Goal: Information Seeking & Learning: Check status

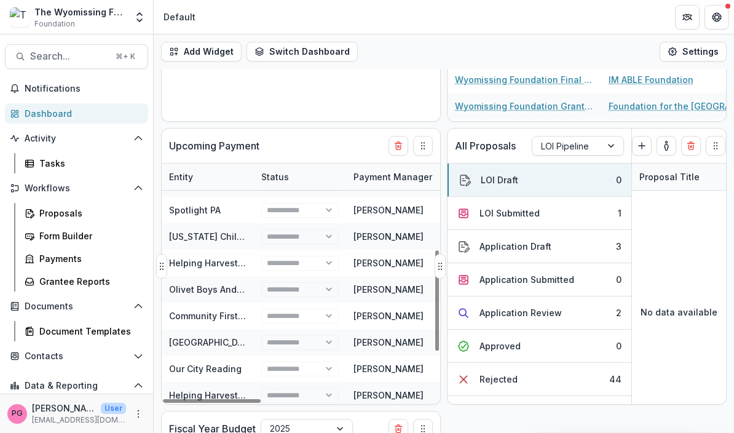
scroll to position [206, 0]
click at [197, 231] on link "[US_STATE] Child Care Association" at bounding box center [243, 235] width 149 height 10
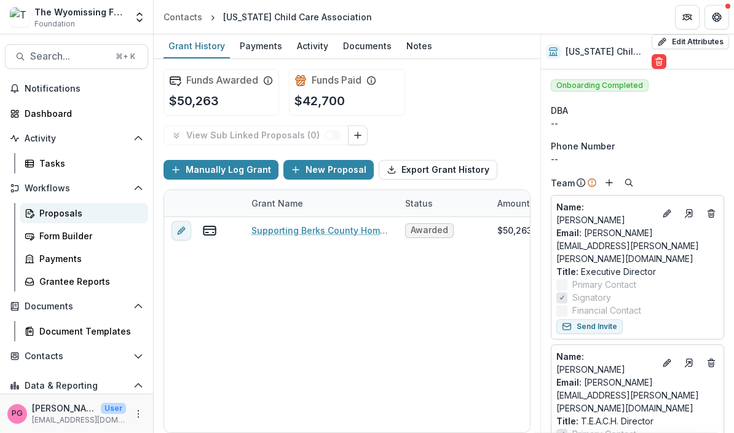
click at [57, 206] on div "Proposals" at bounding box center [88, 212] width 99 height 13
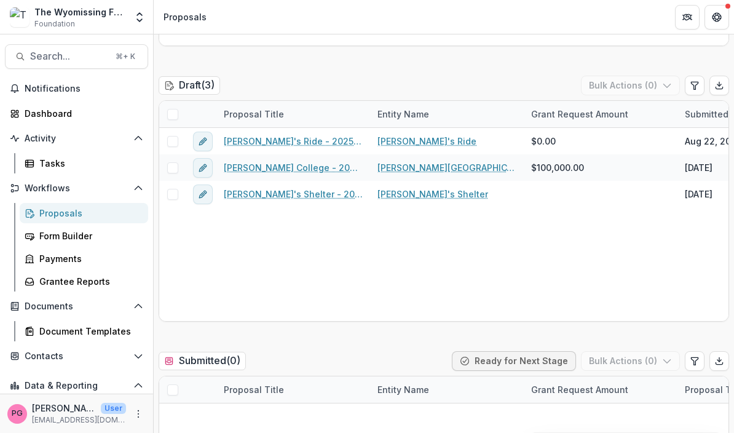
scroll to position [665, 0]
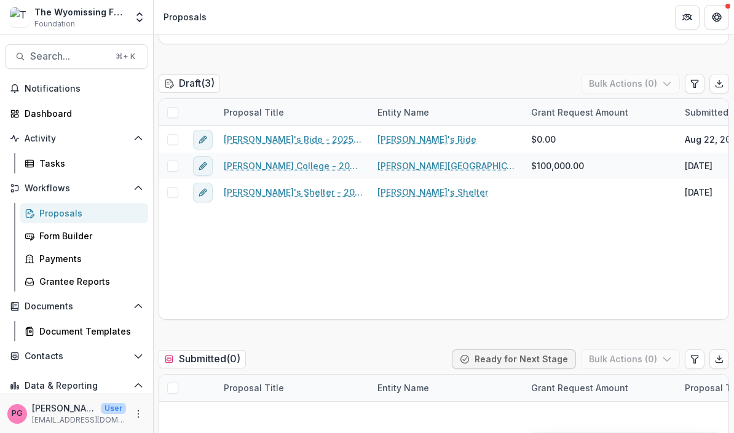
click at [253, 124] on div "Proposal Title" at bounding box center [293, 112] width 154 height 26
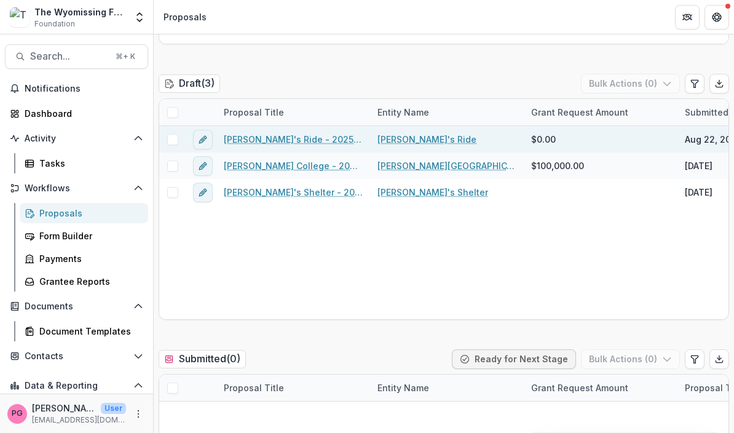
click at [252, 136] on link "[PERSON_NAME]'s Ride - 2025 - Letter of Intent" at bounding box center [293, 139] width 139 height 13
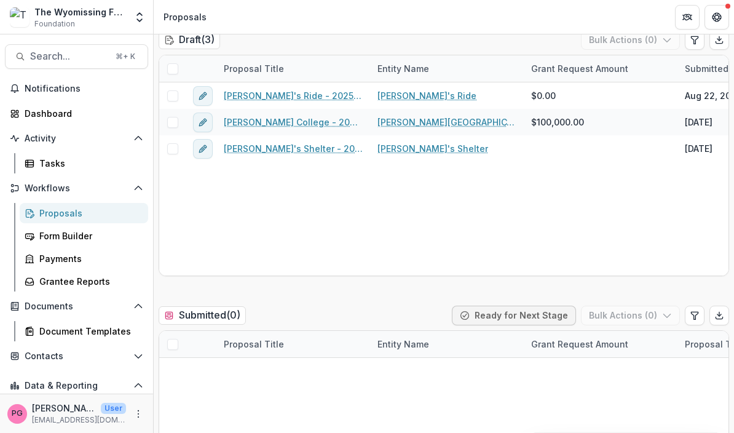
scroll to position [707, 0]
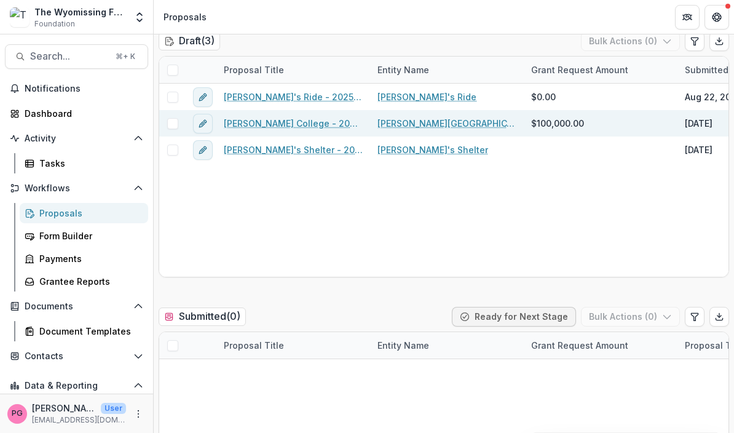
click at [265, 120] on link "[PERSON_NAME] College - 2025 - Letter of Intent" at bounding box center [293, 123] width 139 height 13
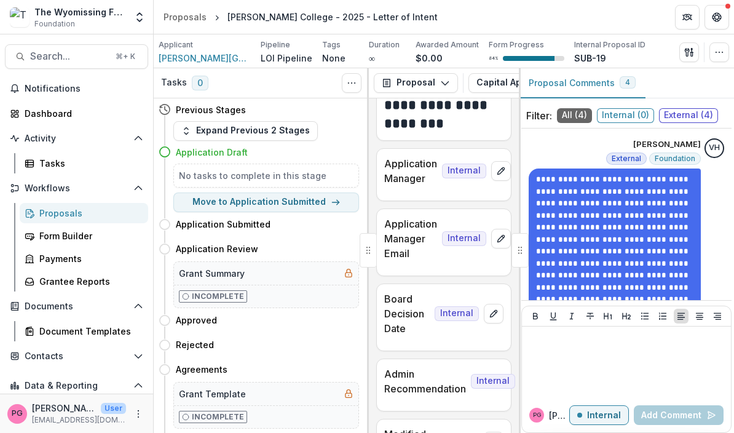
scroll to position [12, 0]
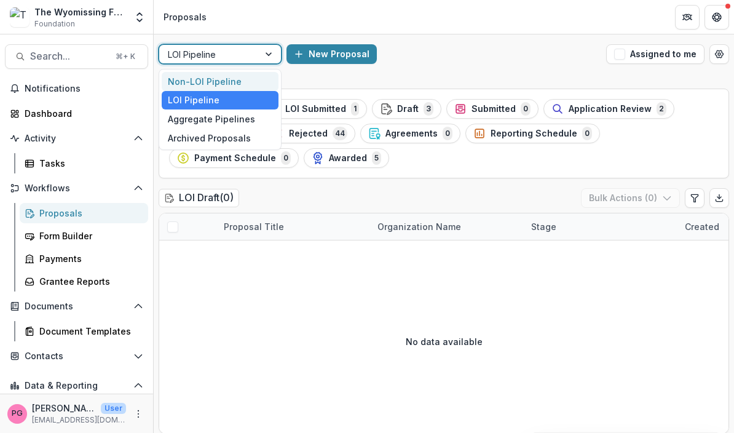
click at [208, 87] on div "Non-LOI Pipeline" at bounding box center [220, 81] width 117 height 19
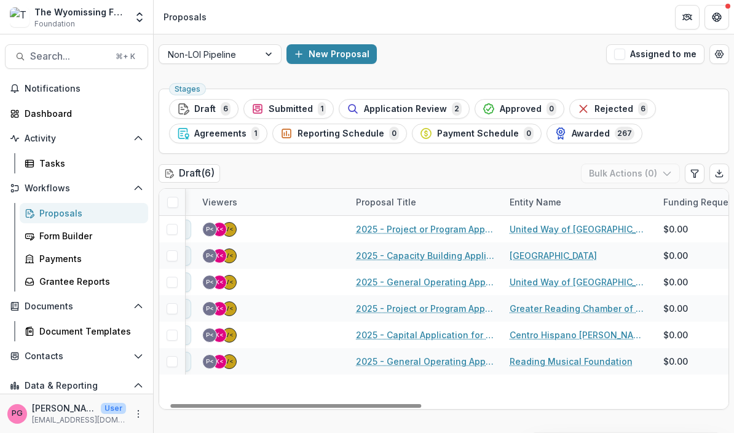
scroll to position [0, 24]
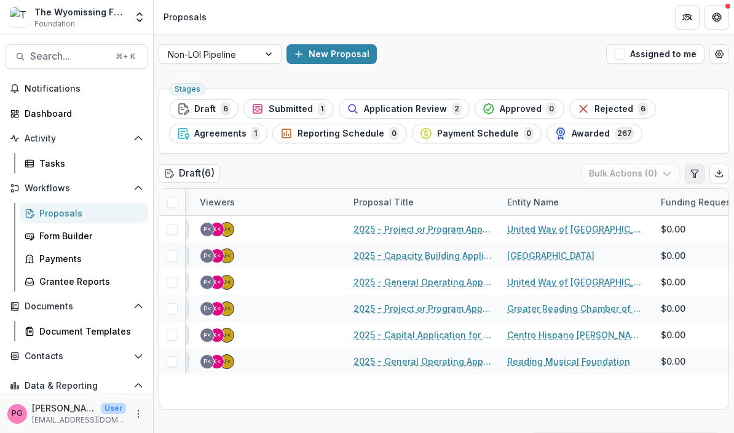
click at [692, 173] on icon "Edit table settings" at bounding box center [695, 173] width 10 height 10
select select "******"
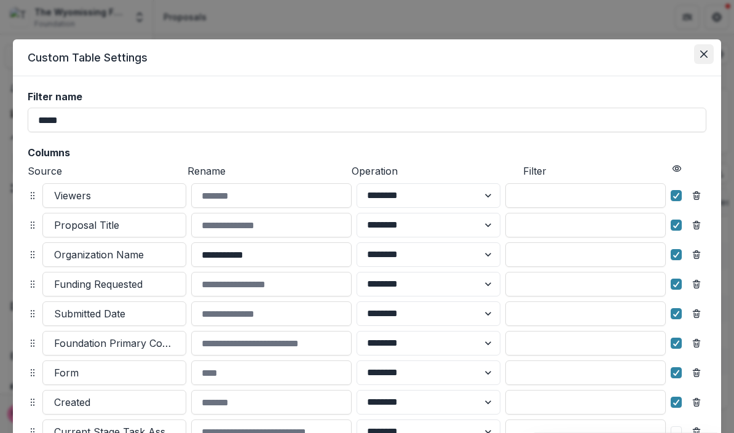
click at [702, 61] on button "Close" at bounding box center [704, 54] width 20 height 20
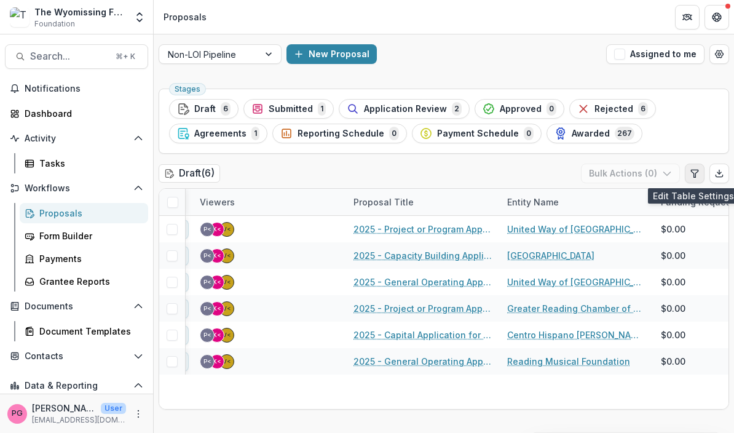
click at [692, 170] on icon "Edit table settings" at bounding box center [694, 173] width 7 height 7
select select "******"
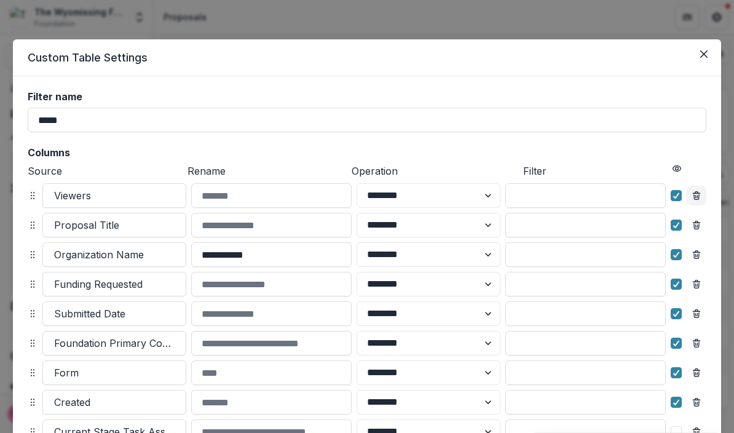
click at [696, 195] on line "Remove column" at bounding box center [696, 196] width 0 height 2
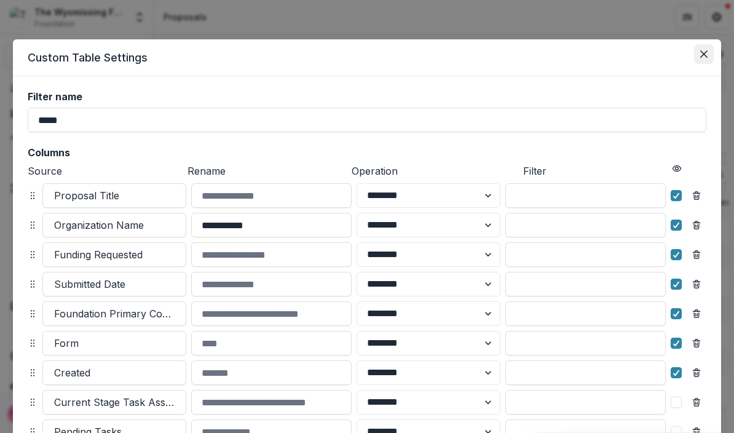
click at [698, 53] on button "Close" at bounding box center [704, 54] width 20 height 20
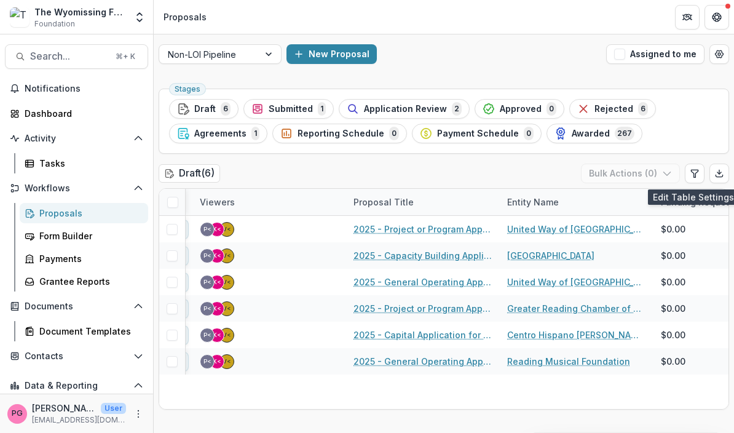
scroll to position [0, 0]
click at [701, 197] on div "Funding Requested" at bounding box center [702, 201] width 99 height 13
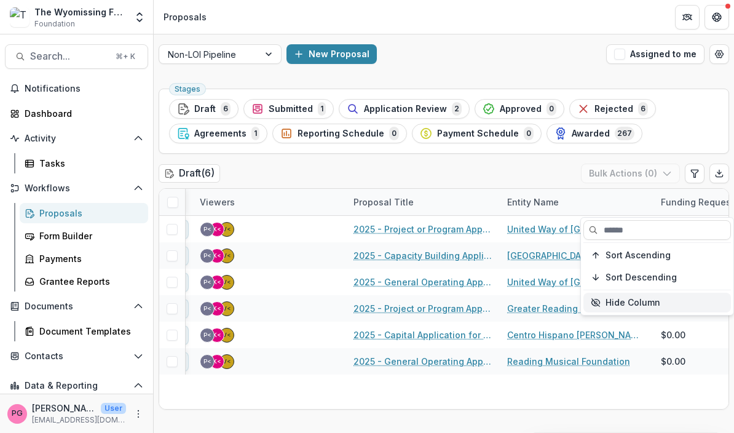
click at [608, 307] on button "Hide Column" at bounding box center [656, 303] width 147 height 20
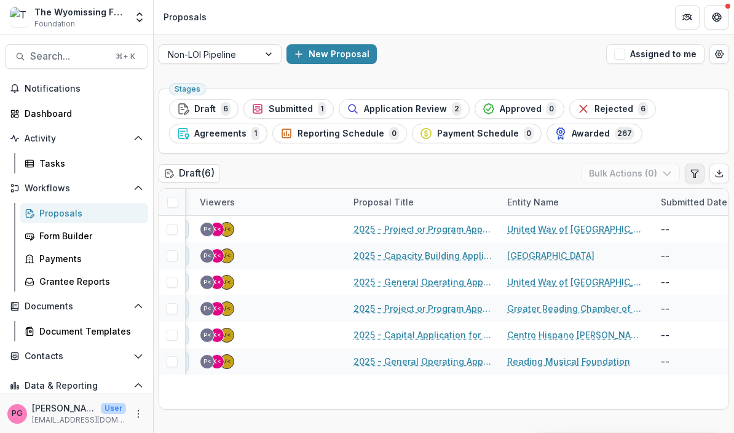
click at [698, 169] on icon "Edit table settings" at bounding box center [695, 173] width 10 height 10
select select "******"
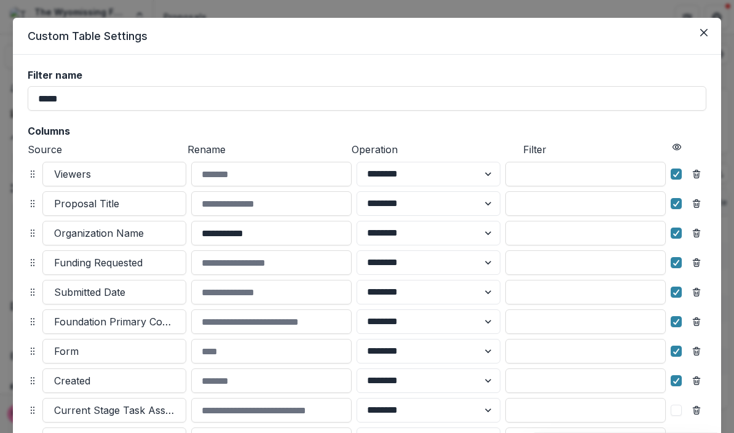
scroll to position [21, 0]
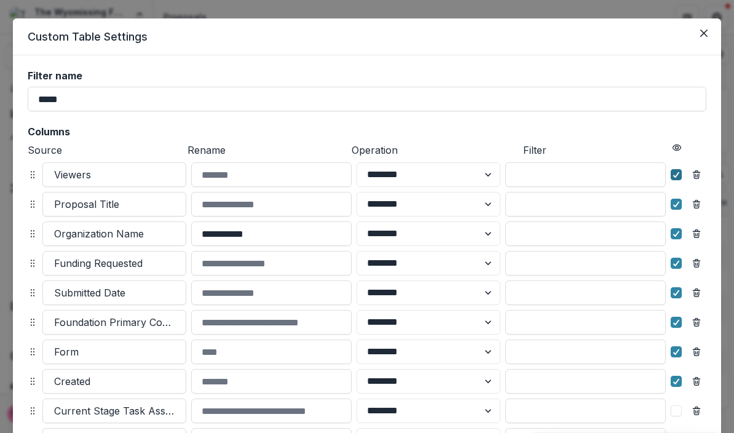
click at [677, 175] on polyline at bounding box center [677, 174] width 6 height 5
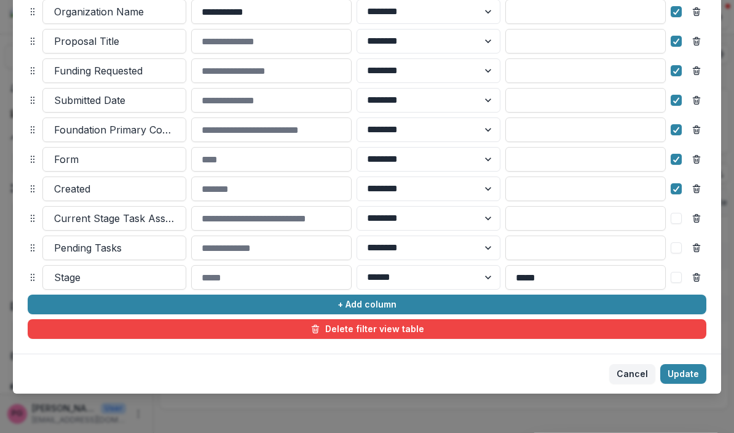
scroll to position [208, 0]
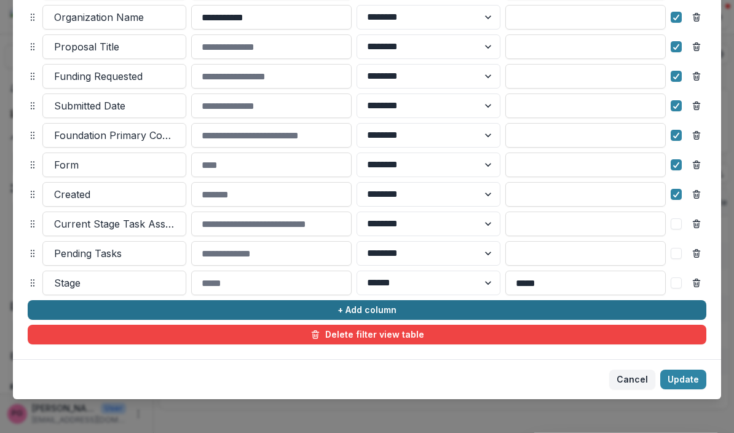
click at [349, 316] on button "+ Add column" at bounding box center [367, 310] width 678 height 20
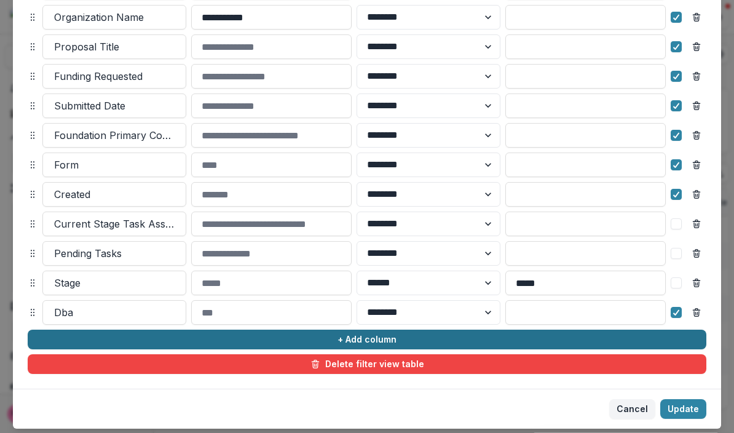
click at [345, 339] on button "+ Add column" at bounding box center [367, 339] width 678 height 20
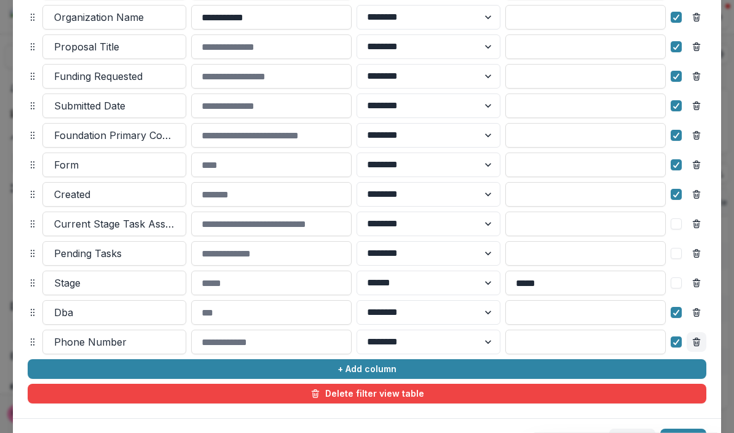
click at [698, 342] on icon "Remove column" at bounding box center [696, 342] width 10 height 10
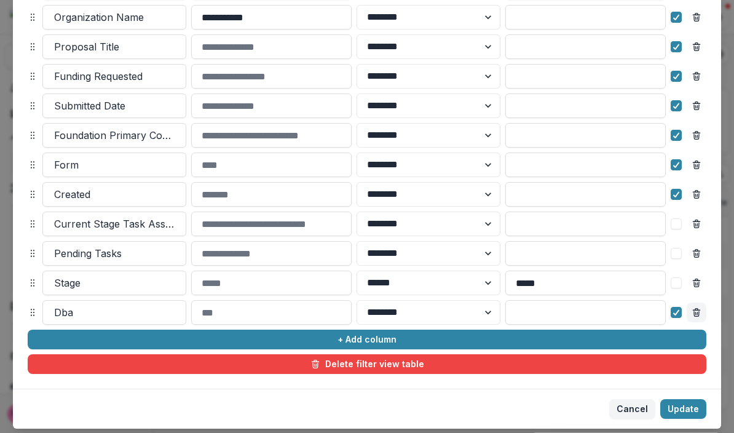
click at [695, 308] on icon "Remove column" at bounding box center [696, 309] width 2 height 2
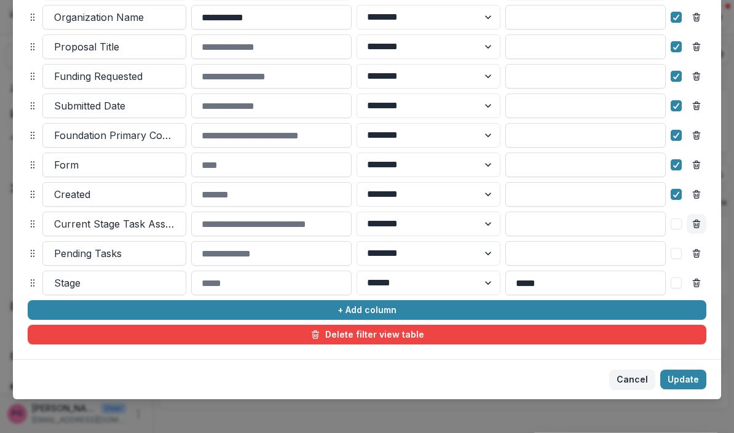
click at [698, 223] on icon "Remove column" at bounding box center [696, 224] width 10 height 10
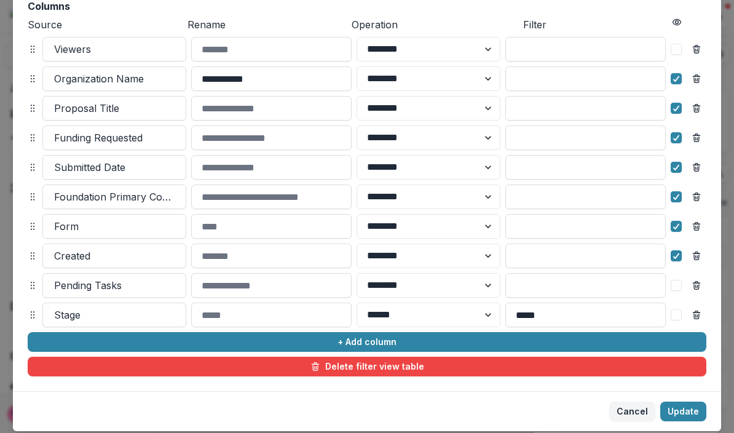
scroll to position [184, 0]
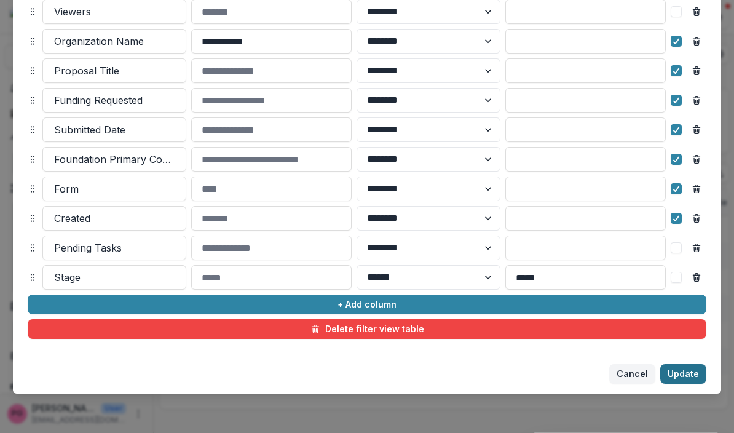
click at [686, 374] on button "Update" at bounding box center [683, 374] width 46 height 20
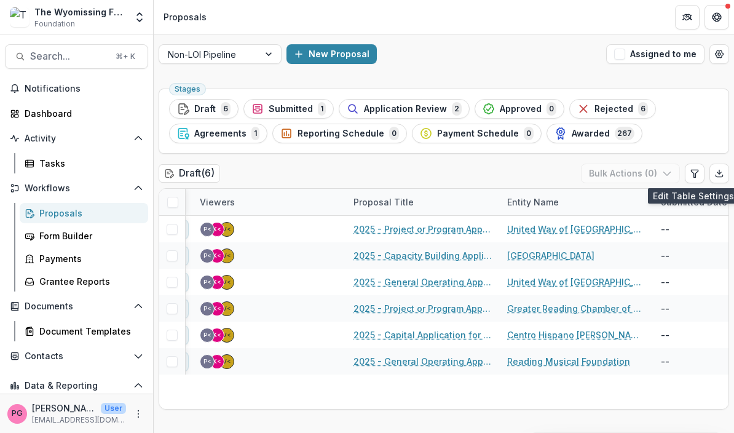
click at [696, 196] on div "Submitted Date" at bounding box center [693, 201] width 81 height 13
click at [230, 198] on div "Viewers" at bounding box center [217, 201] width 50 height 13
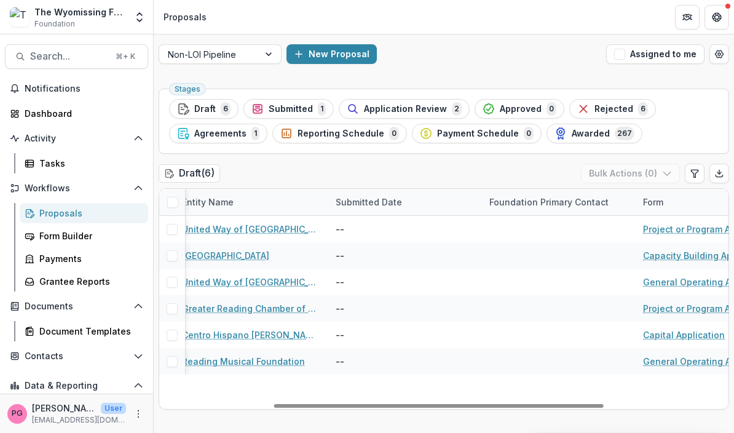
scroll to position [0, 196]
click at [566, 200] on div "Foundation Primary Contact" at bounding box center [548, 201] width 134 height 13
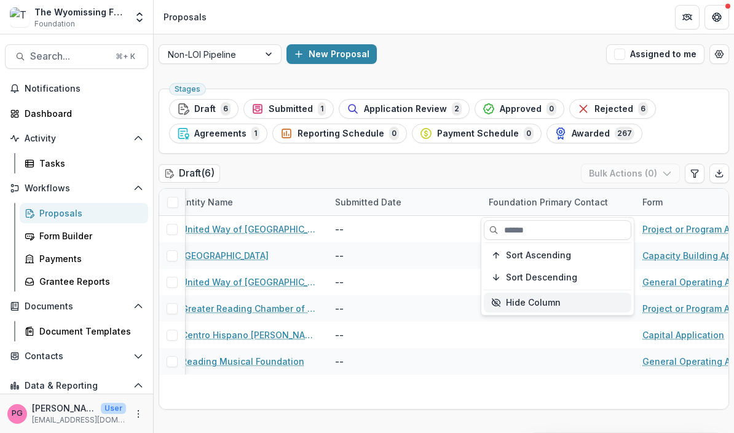
click at [520, 306] on button "Hide Column" at bounding box center [557, 303] width 147 height 20
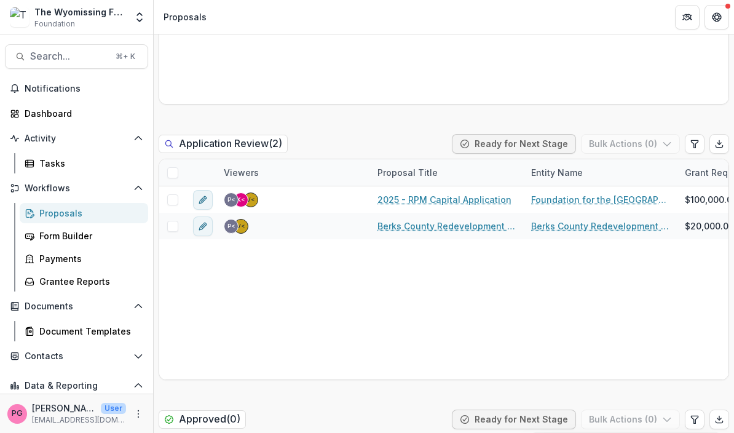
scroll to position [581, 0]
click at [263, 170] on div "Viewers" at bounding box center [241, 171] width 50 height 13
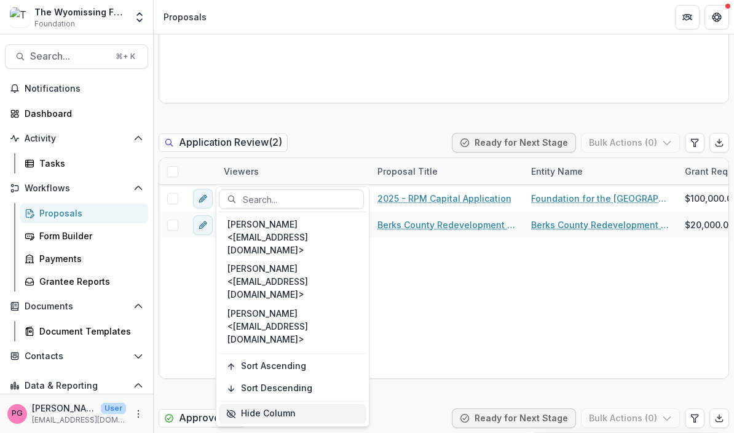
click at [233, 409] on icon "button" at bounding box center [231, 414] width 10 height 10
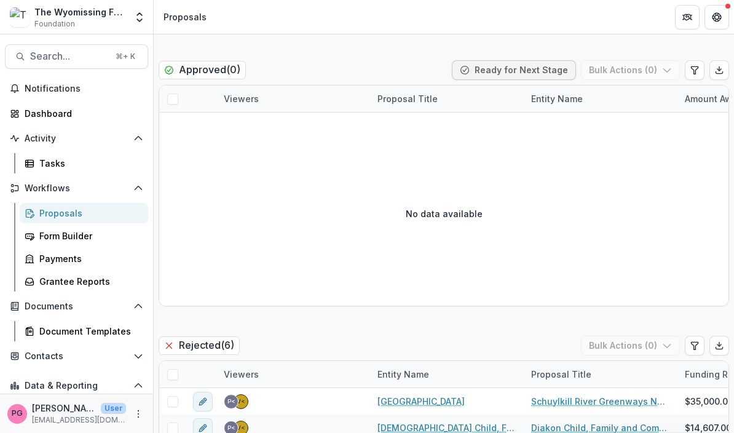
click at [690, 269] on div "No data available" at bounding box center [443, 213] width 569 height 184
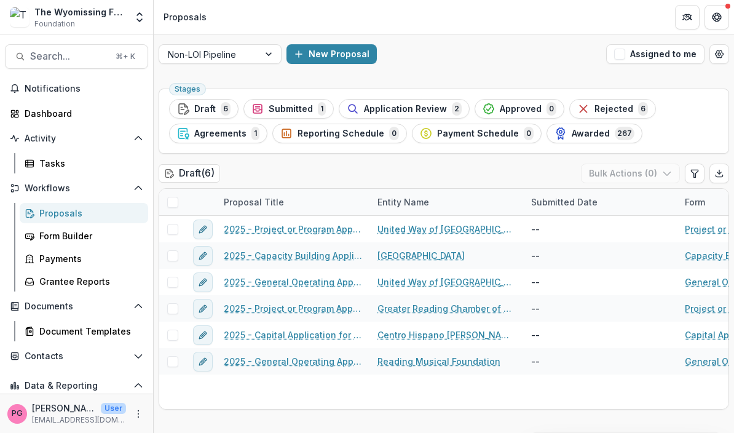
scroll to position [0, 0]
click at [695, 165] on button "Edit table settings" at bounding box center [695, 173] width 20 height 20
select select "******"
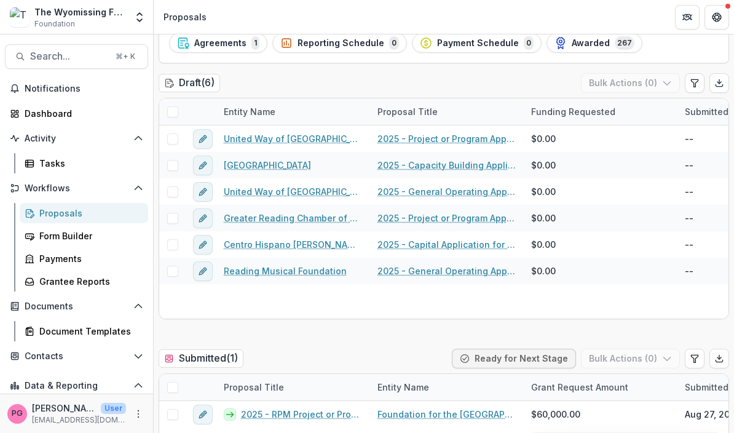
scroll to position [92, 0]
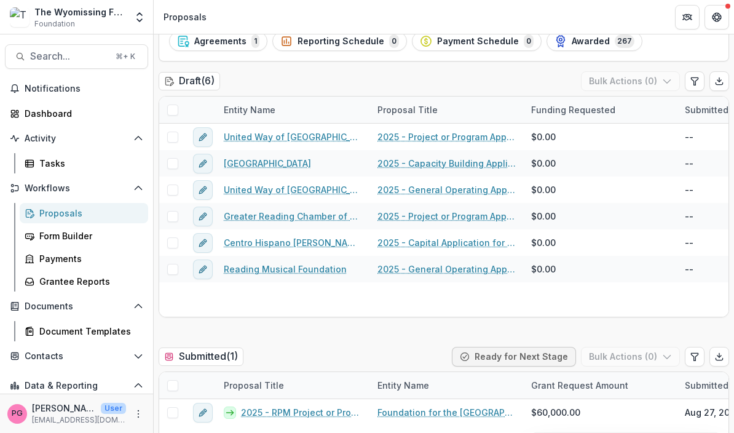
click at [675, 302] on div "United Way of Berks County 2025 - Project or Program Application - 211 Berks $0…" at bounding box center [725, 220] width 1133 height 193
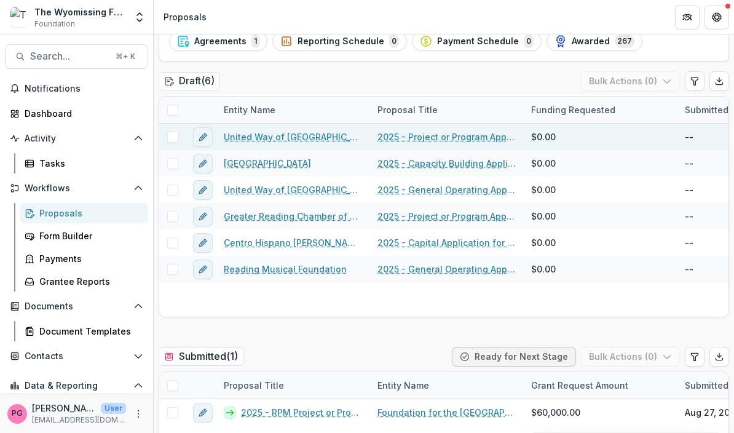
click at [446, 137] on link "2025 - Project or Program Application - 211 Berks" at bounding box center [446, 136] width 139 height 13
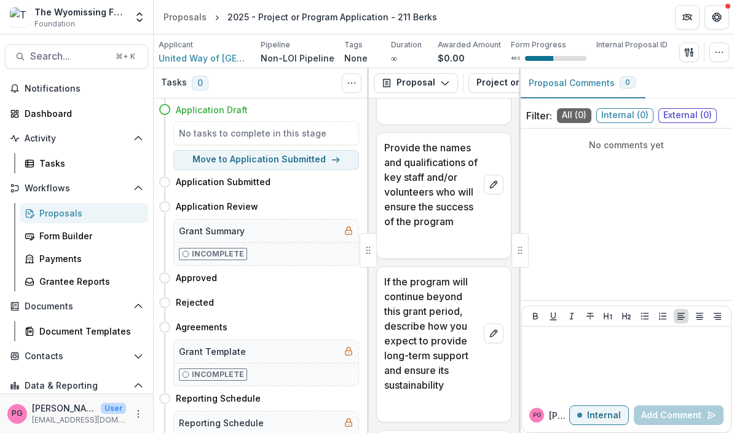
scroll to position [5003, 0]
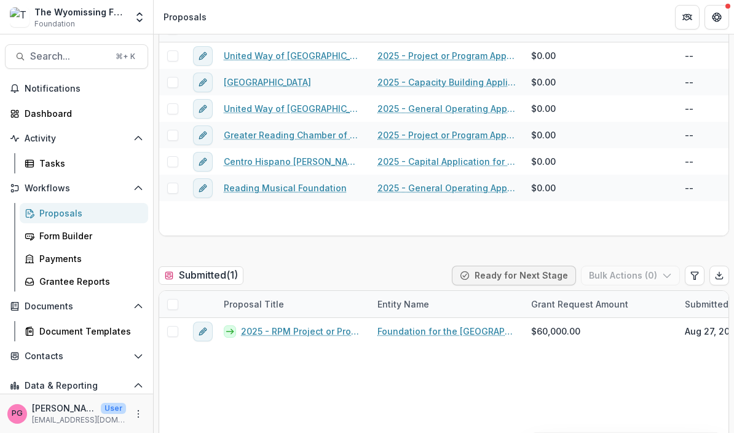
scroll to position [175, 0]
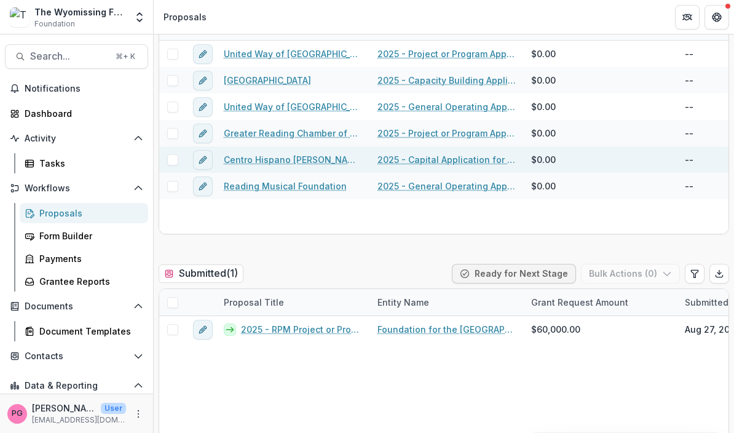
click at [451, 160] on link "2025 - Capital Application for WXAC Radio Station" at bounding box center [446, 159] width 139 height 13
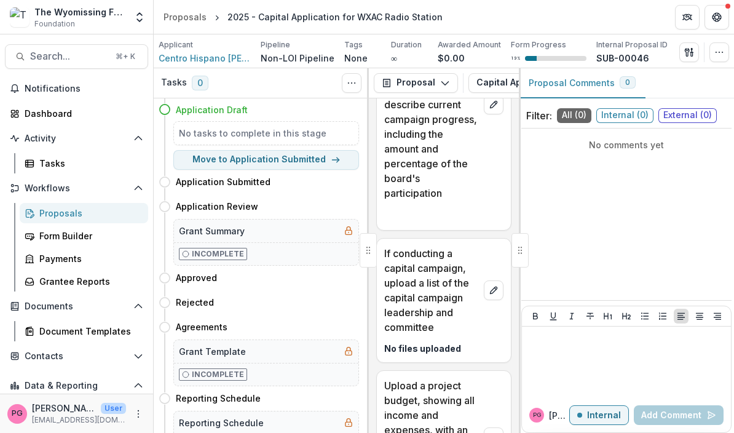
scroll to position [3920, 0]
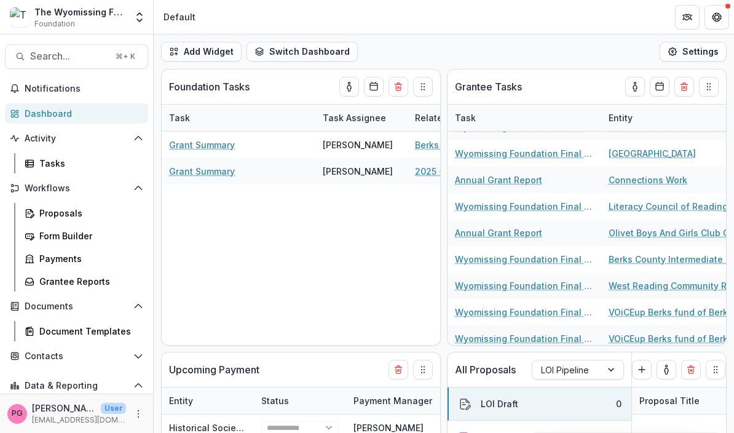
scroll to position [256, 0]
